Goal: Task Accomplishment & Management: Use online tool/utility

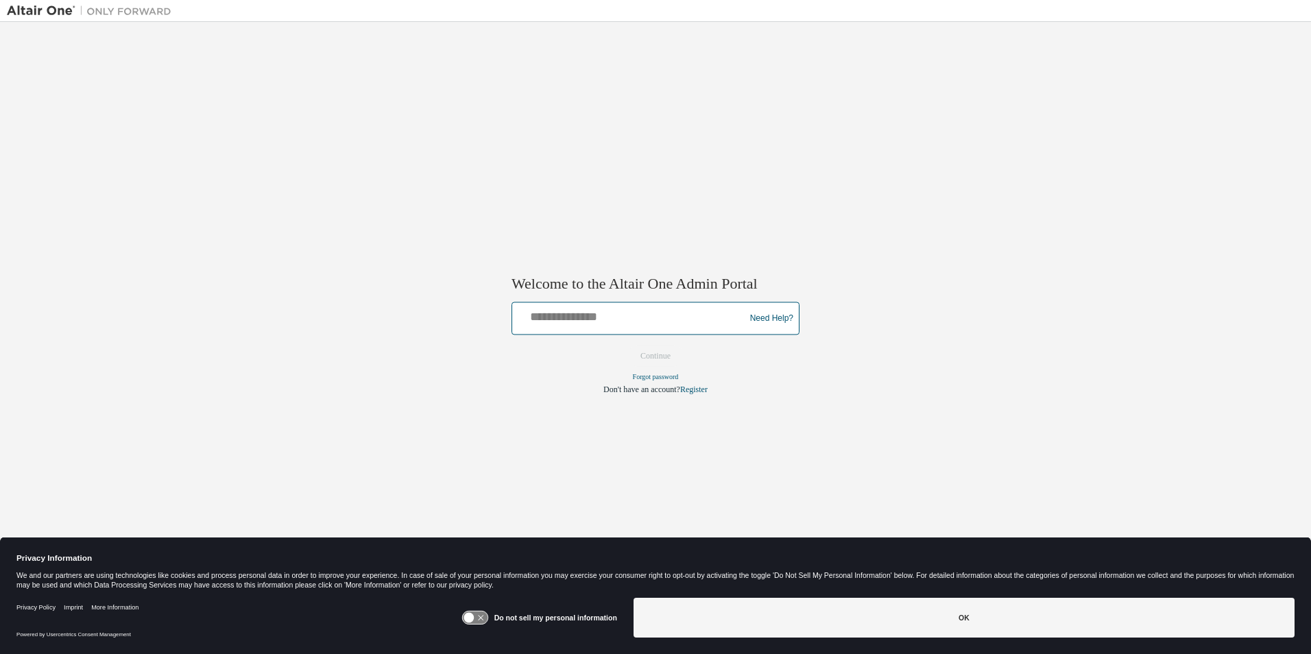
click at [550, 316] on input "text" at bounding box center [631, 316] width 226 height 20
type input "**********"
click at [657, 352] on button "Continue" at bounding box center [655, 356] width 59 height 21
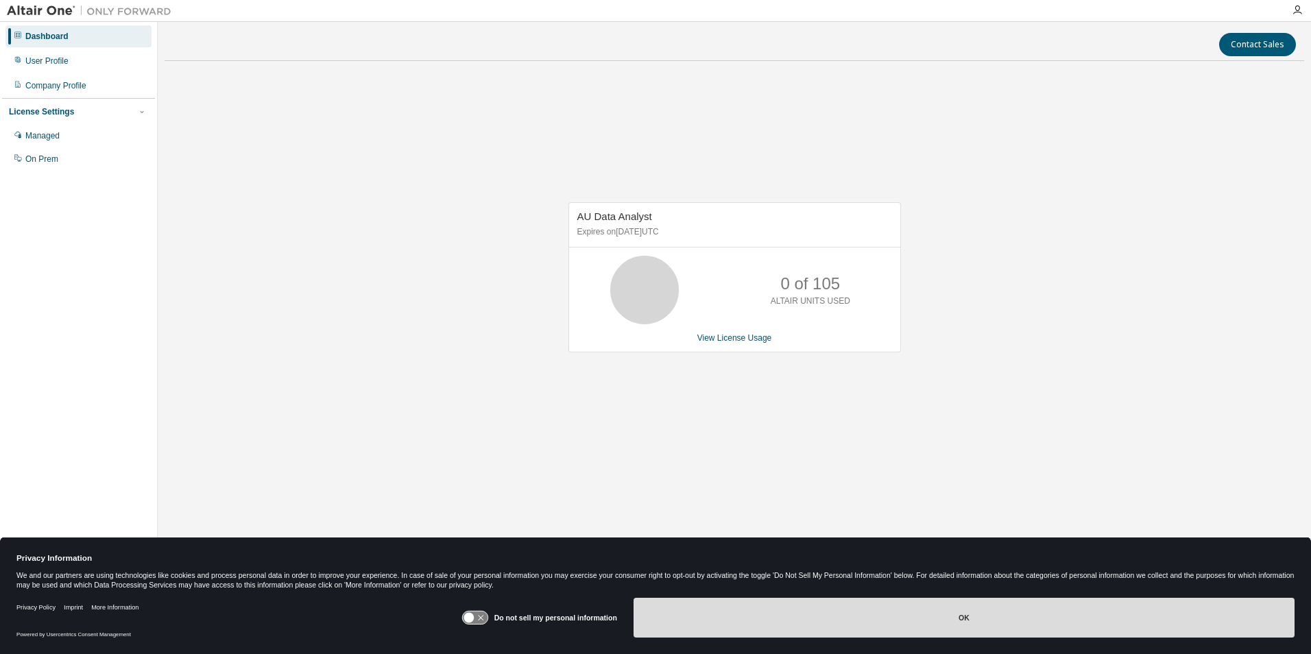
click at [890, 607] on button "OK" at bounding box center [963, 618] width 661 height 40
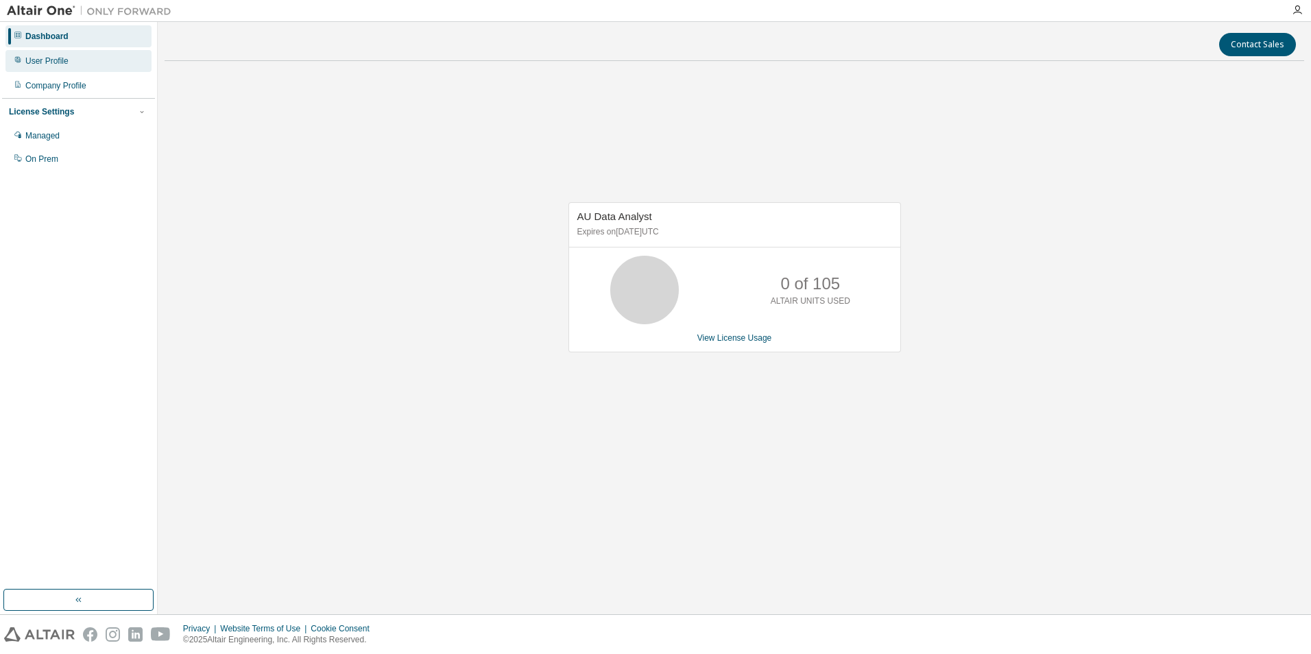
click at [34, 66] on div "User Profile" at bounding box center [78, 61] width 146 height 22
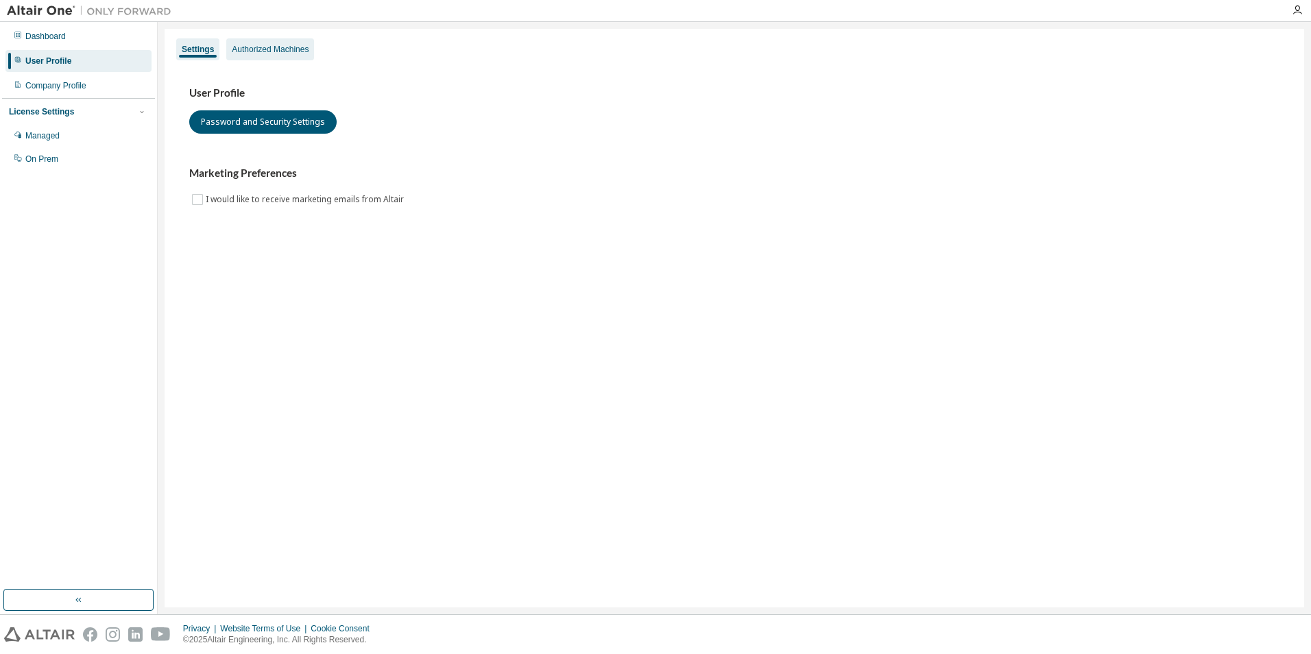
click at [280, 56] on div "Authorized Machines" at bounding box center [270, 49] width 88 height 22
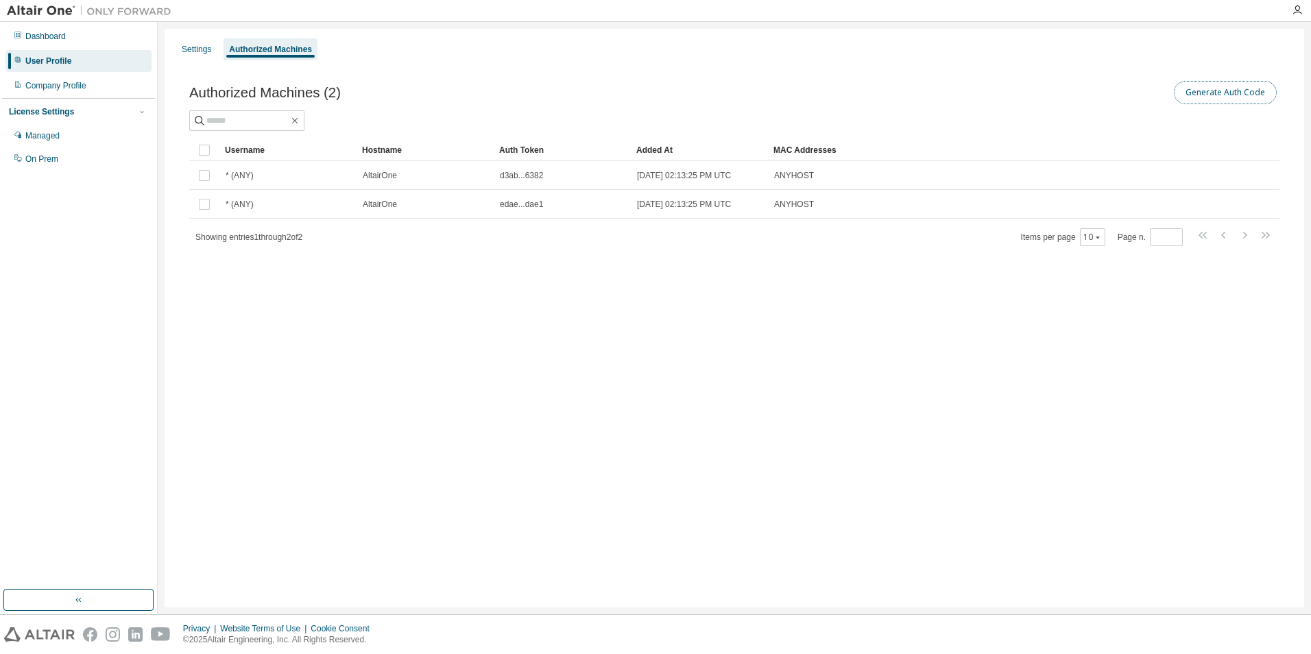
click at [1251, 98] on button "Generate Auth Code" at bounding box center [1224, 92] width 103 height 23
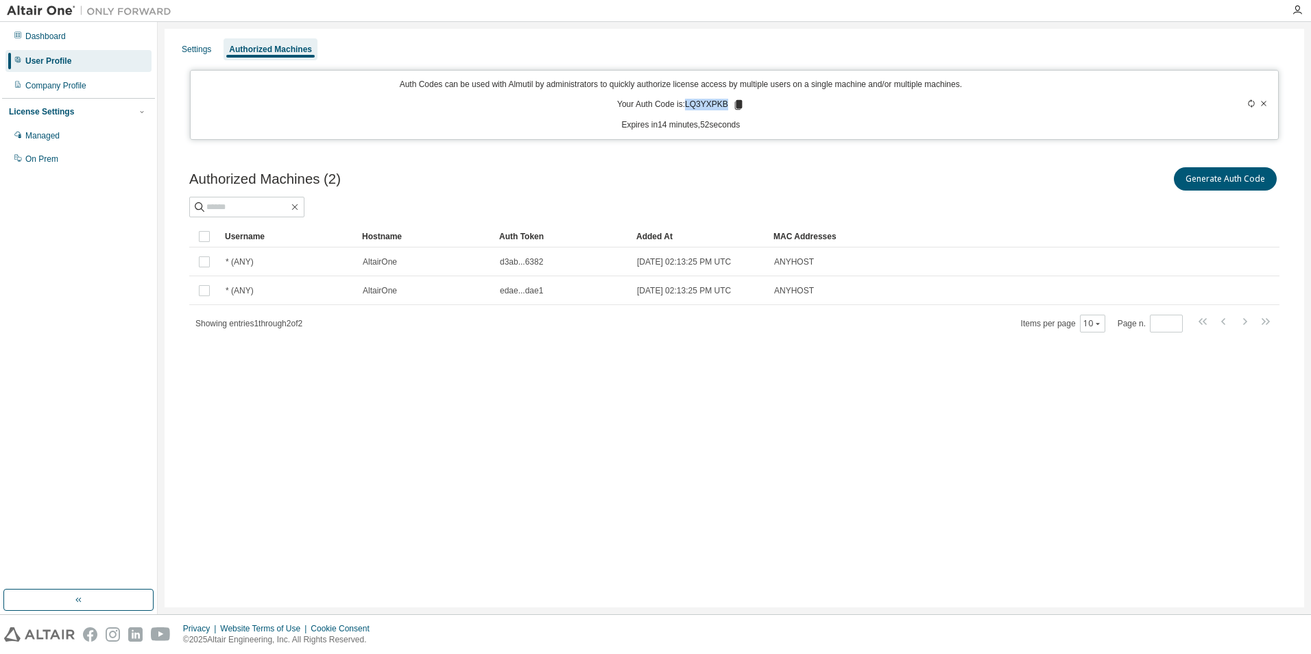
drag, startPoint x: 688, startPoint y: 103, endPoint x: 725, endPoint y: 103, distance: 36.3
click at [725, 103] on p "Your Auth Code is: LQ3YXPKB" at bounding box center [680, 105] width 127 height 12
copy p "LQ3YXPKB"
click at [1093, 47] on div "Settings Authorized Machines" at bounding box center [734, 49] width 1123 height 25
